Goal: Book appointment/travel/reservation

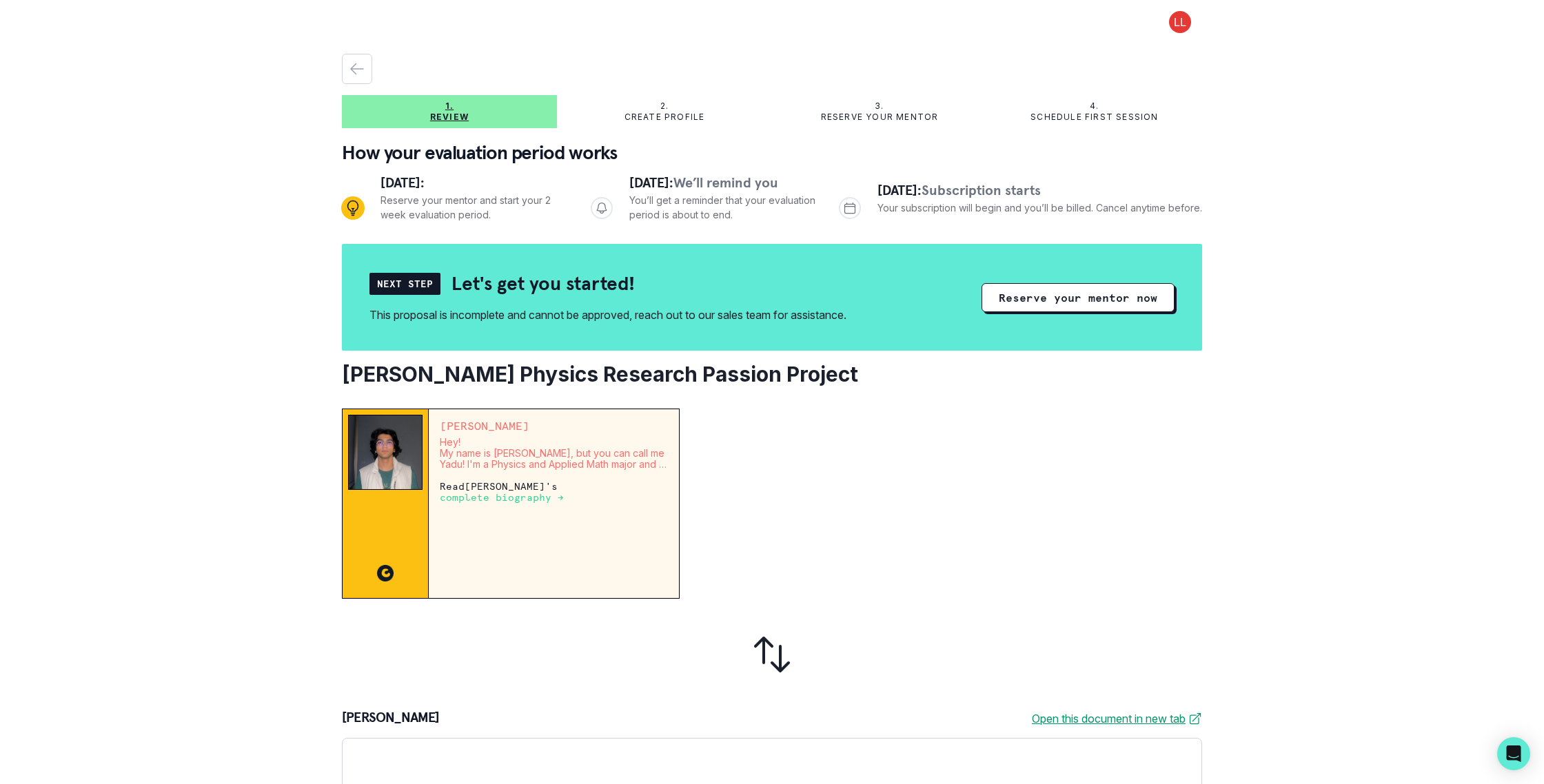
click at [1098, 110] on div "4. Schedule first session" at bounding box center [1094, 112] width 215 height 22
click at [1081, 117] on p "Schedule first session" at bounding box center [1094, 117] width 128 height 11
click at [371, 64] on div "button" at bounding box center [356, 69] width 29 height 17
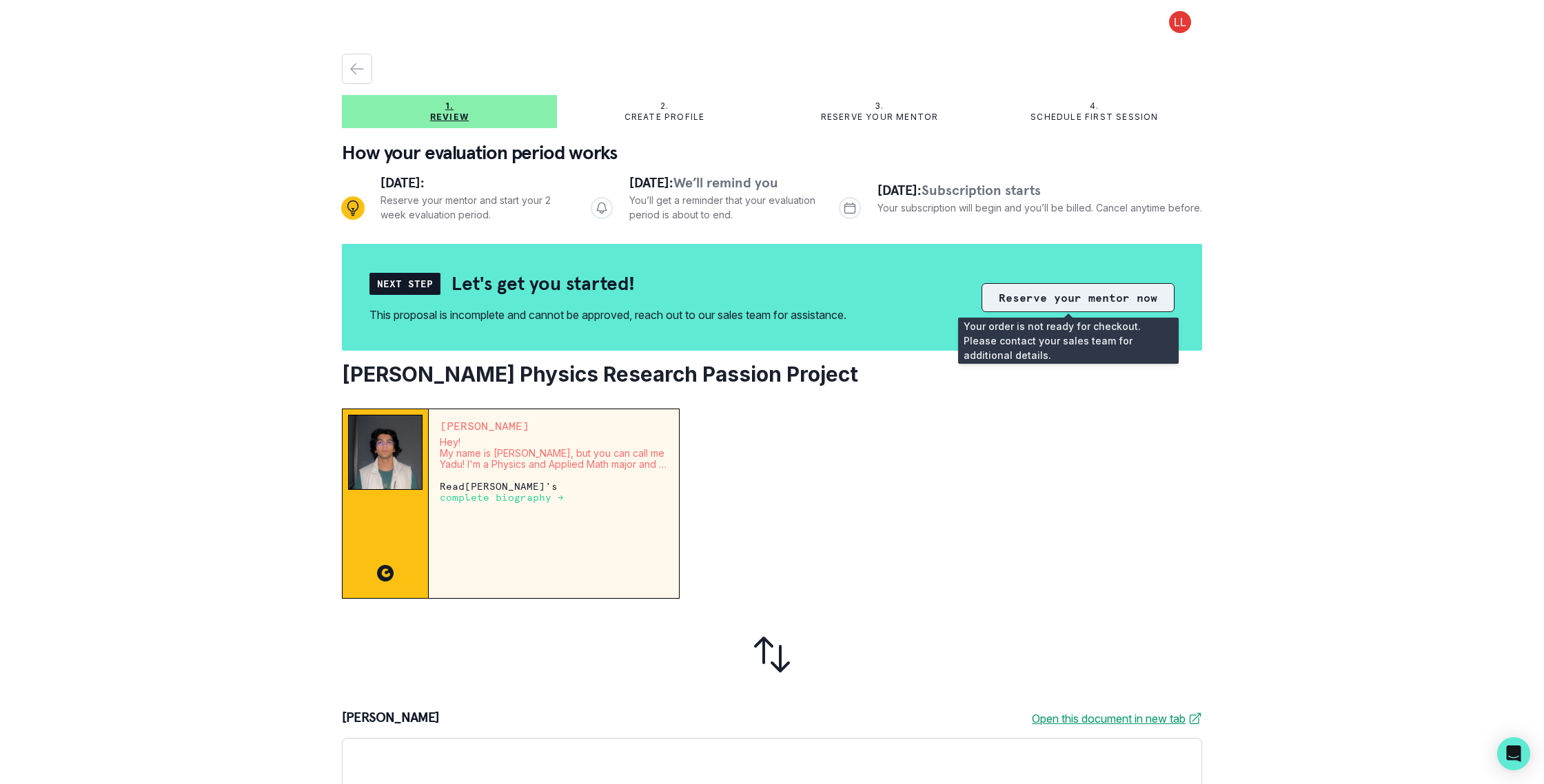
click at [1033, 294] on button "Reserve your mentor now" at bounding box center [1077, 297] width 193 height 29
click at [1105, 306] on button "Reserve your mentor now" at bounding box center [1077, 297] width 193 height 29
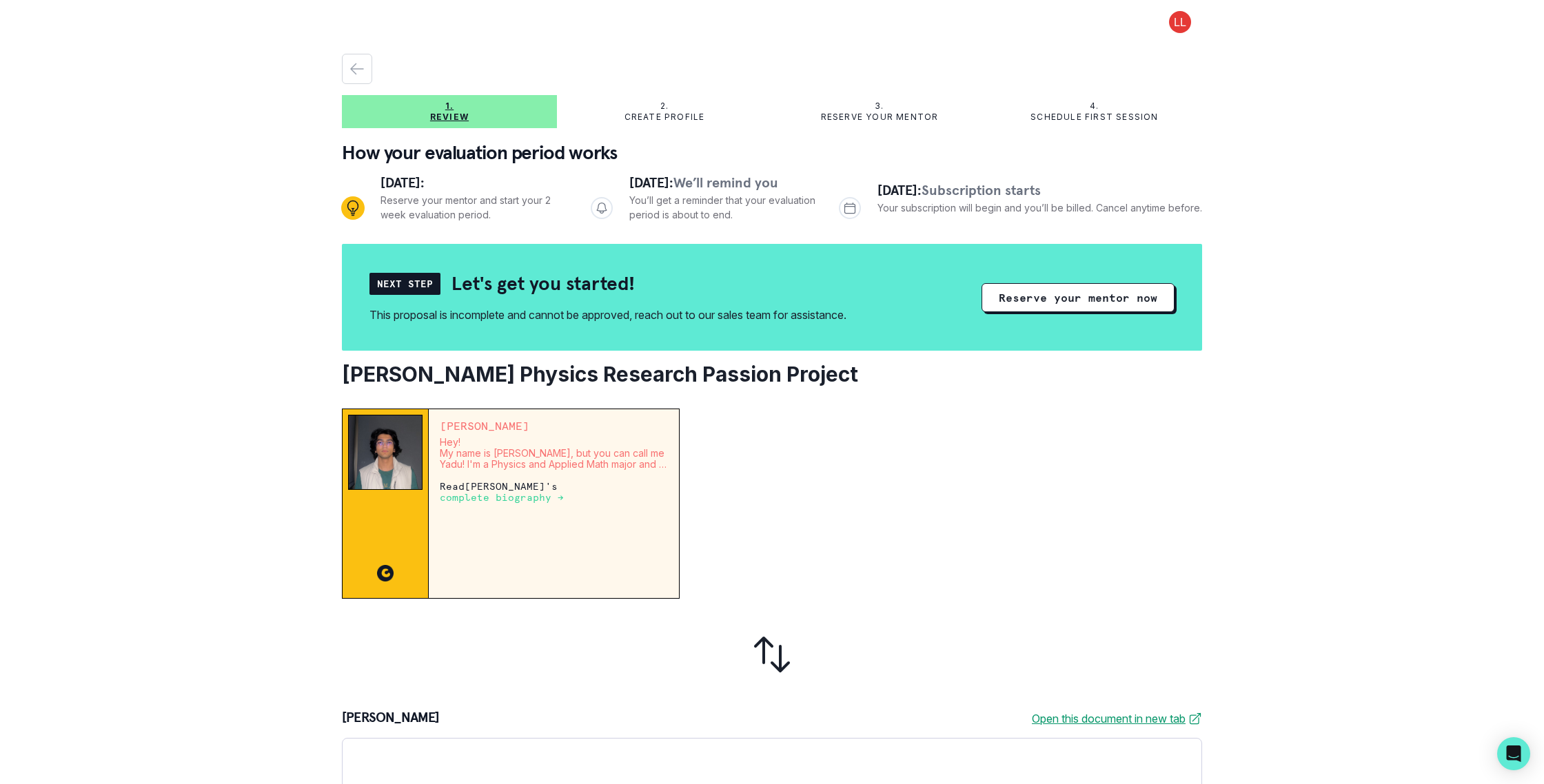
click at [655, 115] on p "Create profile" at bounding box center [665, 117] width 81 height 11
click at [1044, 303] on button "Reserve your mentor now" at bounding box center [1077, 297] width 193 height 29
drag, startPoint x: 611, startPoint y: 103, endPoint x: 614, endPoint y: 122, distance: 19.2
click at [612, 104] on div "2. Create profile" at bounding box center [664, 112] width 215 height 22
click at [1166, 17] on button at bounding box center [1180, 22] width 44 height 22
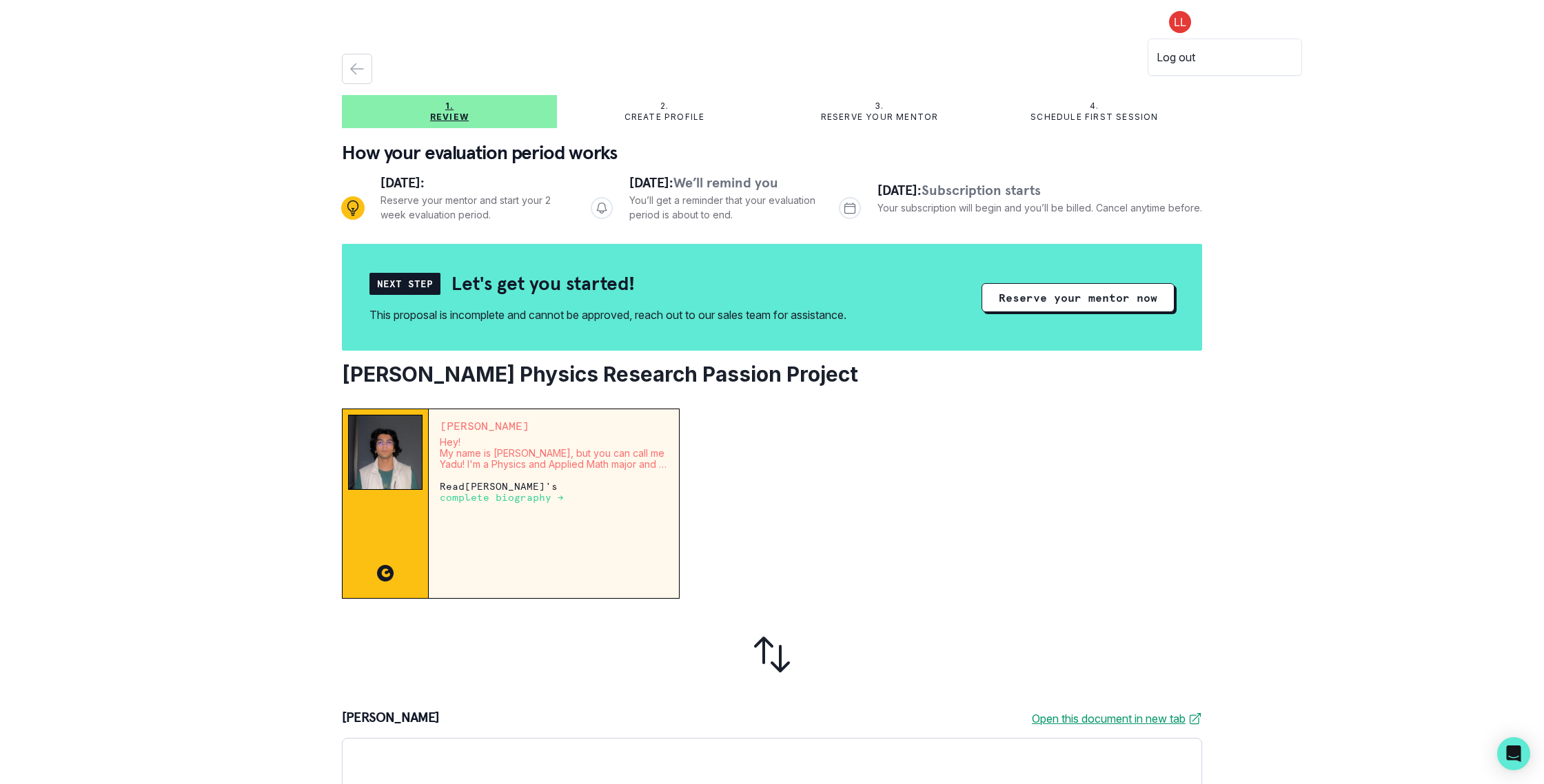
click at [1178, 50] on button "Log out" at bounding box center [1224, 57] width 153 height 25
click at [1171, 23] on button at bounding box center [1180, 22] width 44 height 22
click at [1177, 63] on button "Log out" at bounding box center [1224, 57] width 153 height 25
